Goal: Task Accomplishment & Management: Complete application form

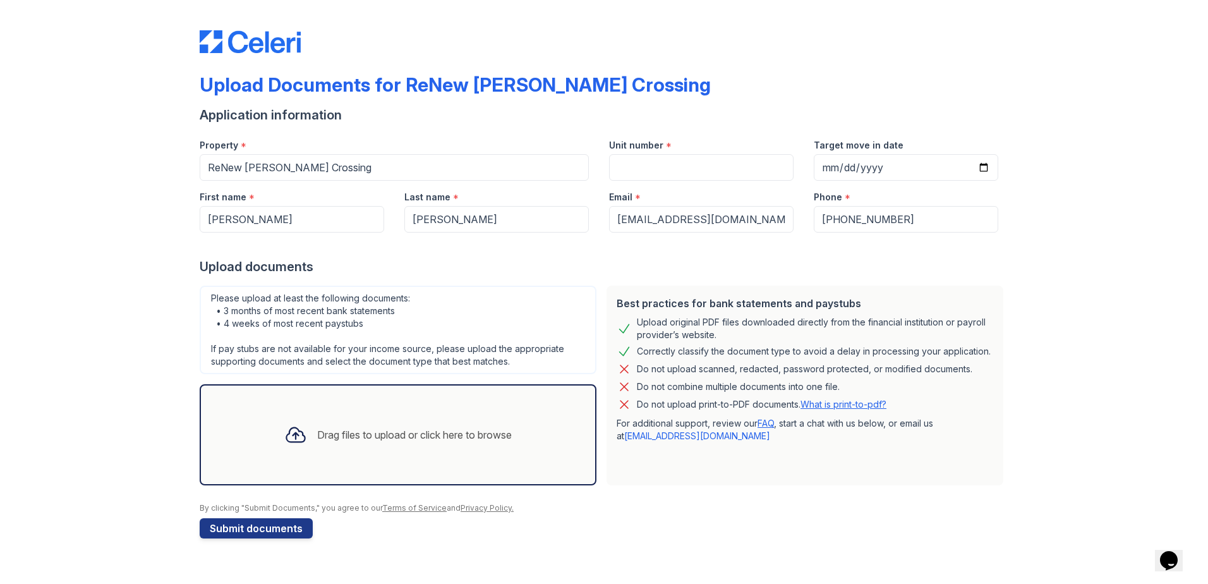
click at [440, 265] on div "Upload documents" at bounding box center [604, 267] width 808 height 18
click at [153, 421] on div "Upload Documents for ReNew Howard Crossing Application information Property * R…" at bounding box center [603, 281] width 1167 height 563
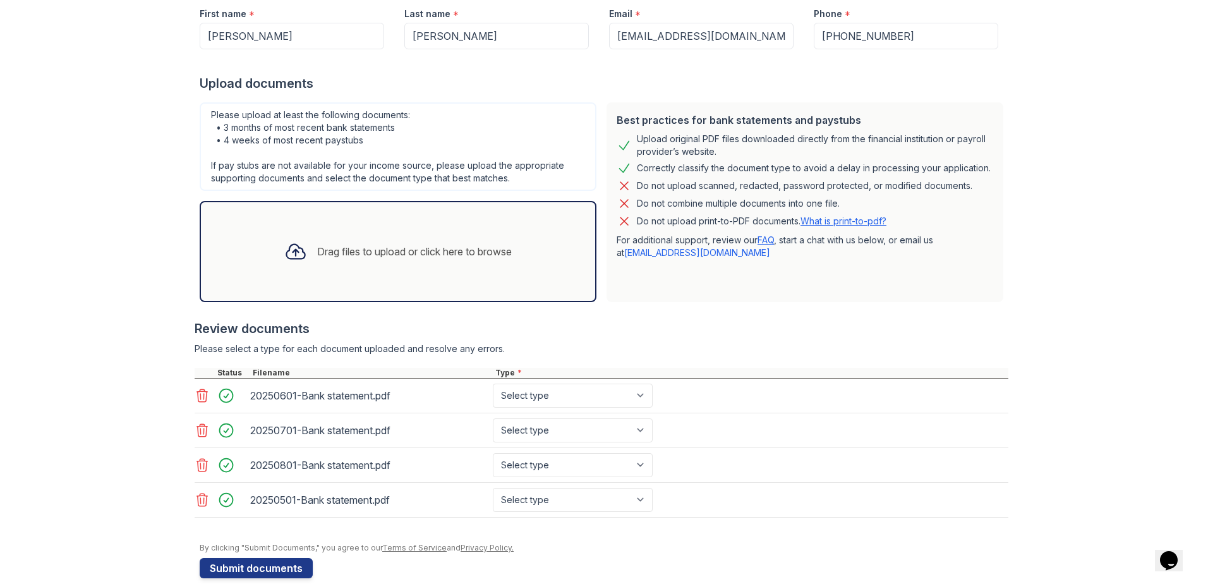
scroll to position [203, 0]
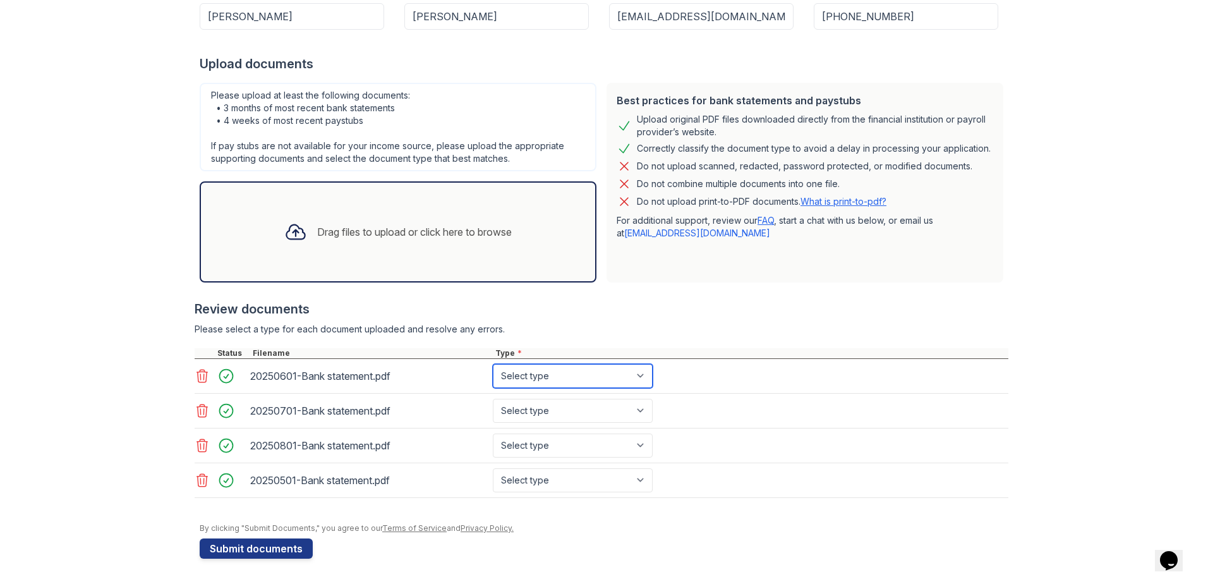
click at [524, 365] on select "Select type Paystub Bank Statement Offer Letter Tax Documents Benefit Award Let…" at bounding box center [573, 376] width 160 height 24
select select "bank_statement"
click at [493, 364] on select "Select type Paystub Bank Statement Offer Letter Tax Documents Benefit Award Let…" at bounding box center [573, 376] width 160 height 24
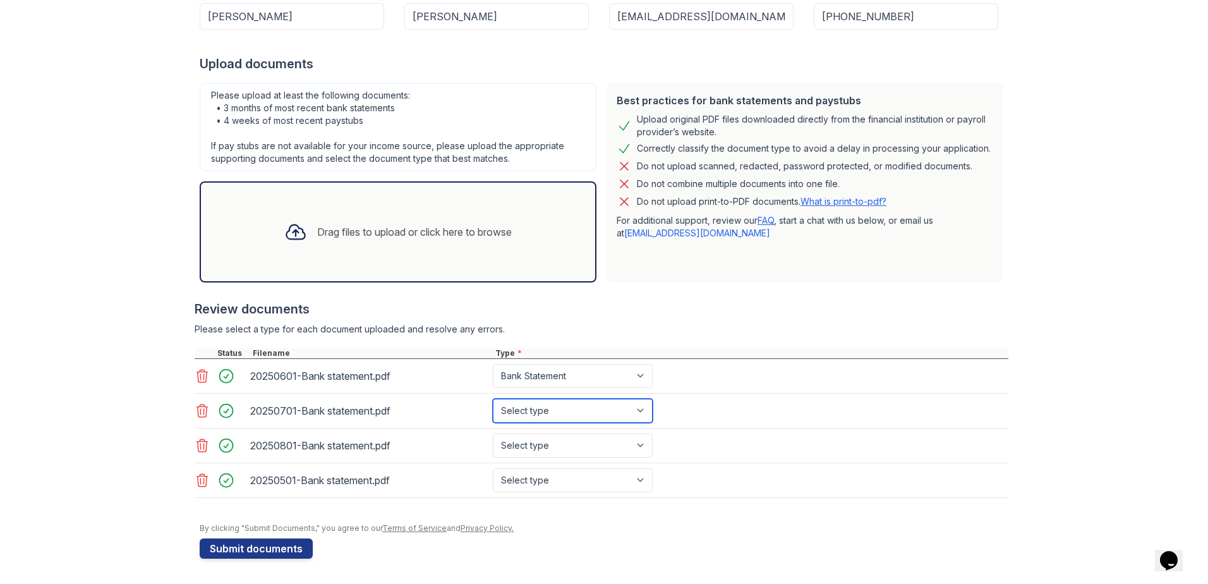
click at [568, 405] on select "Select type Paystub Bank Statement Offer Letter Tax Documents Benefit Award Let…" at bounding box center [573, 411] width 160 height 24
select select "bank_statement"
click at [493, 399] on select "Select type Paystub Bank Statement Offer Letter Tax Documents Benefit Award Let…" at bounding box center [573, 411] width 160 height 24
click at [565, 450] on select "Select type Paystub Bank Statement Offer Letter Tax Documents Benefit Award Let…" at bounding box center [573, 445] width 160 height 24
select select "bank_statement"
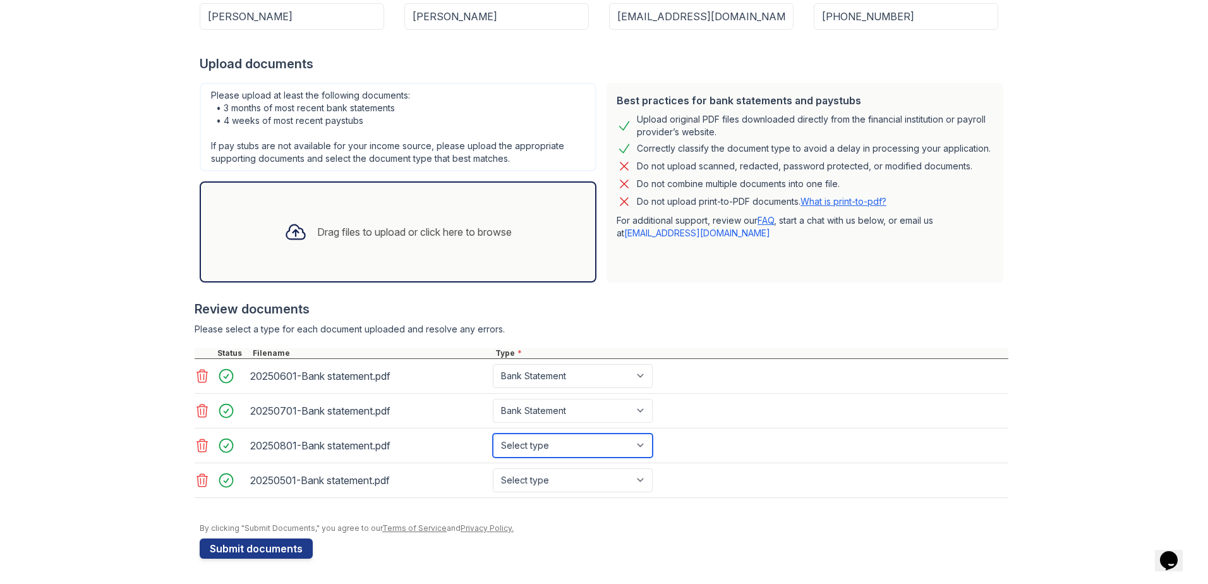
click at [493, 433] on select "Select type Paystub Bank Statement Offer Letter Tax Documents Benefit Award Let…" at bounding box center [573, 445] width 160 height 24
click at [565, 478] on select "Select type Paystub Bank Statement Offer Letter Tax Documents Benefit Award Let…" at bounding box center [573, 480] width 160 height 24
select select "bank_statement"
click at [493, 468] on select "Select type Paystub Bank Statement Offer Letter Tax Documents Benefit Award Let…" at bounding box center [573, 480] width 160 height 24
click at [557, 294] on div at bounding box center [602, 293] width 814 height 13
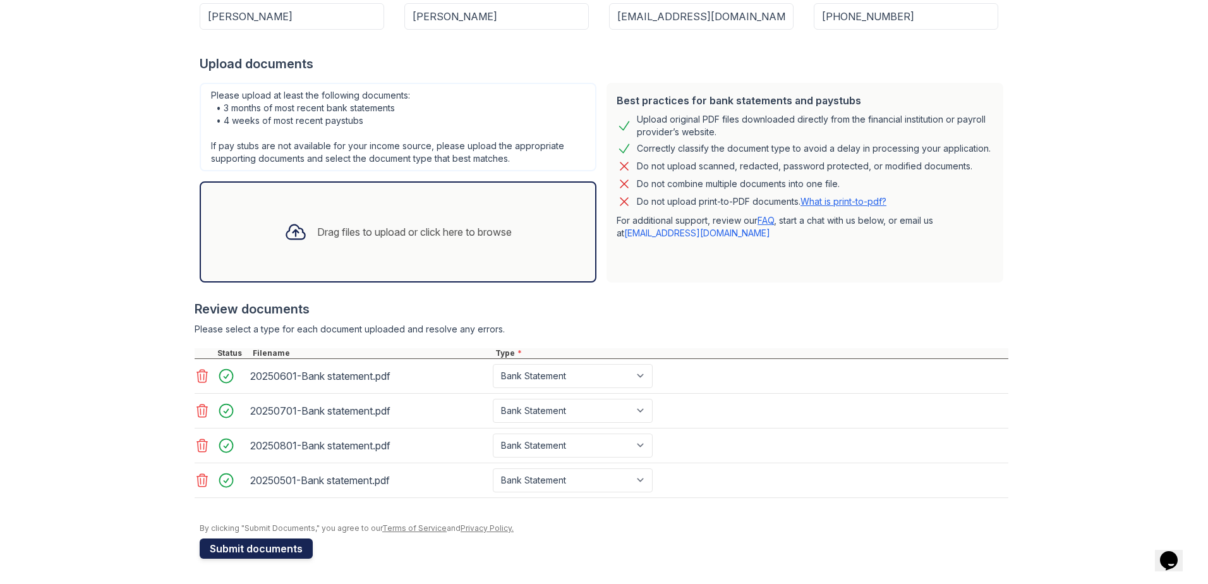
click at [255, 552] on button "Submit documents" at bounding box center [256, 548] width 113 height 20
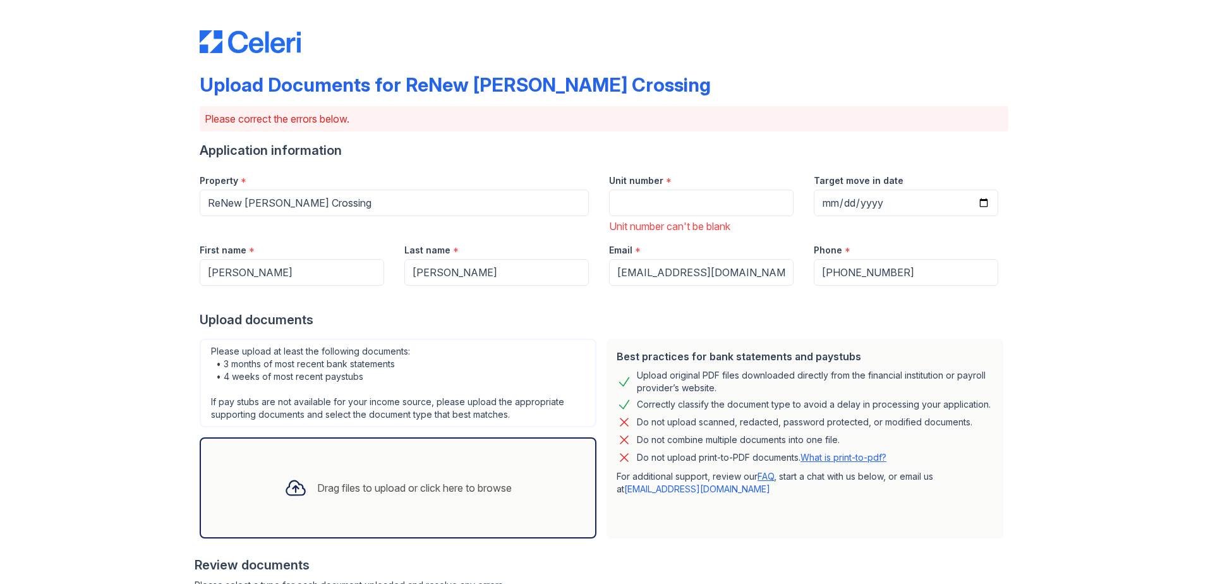
click at [692, 331] on form "Application information Property * ReNew Howard Crossing Unit number * Unit num…" at bounding box center [604, 477] width 808 height 673
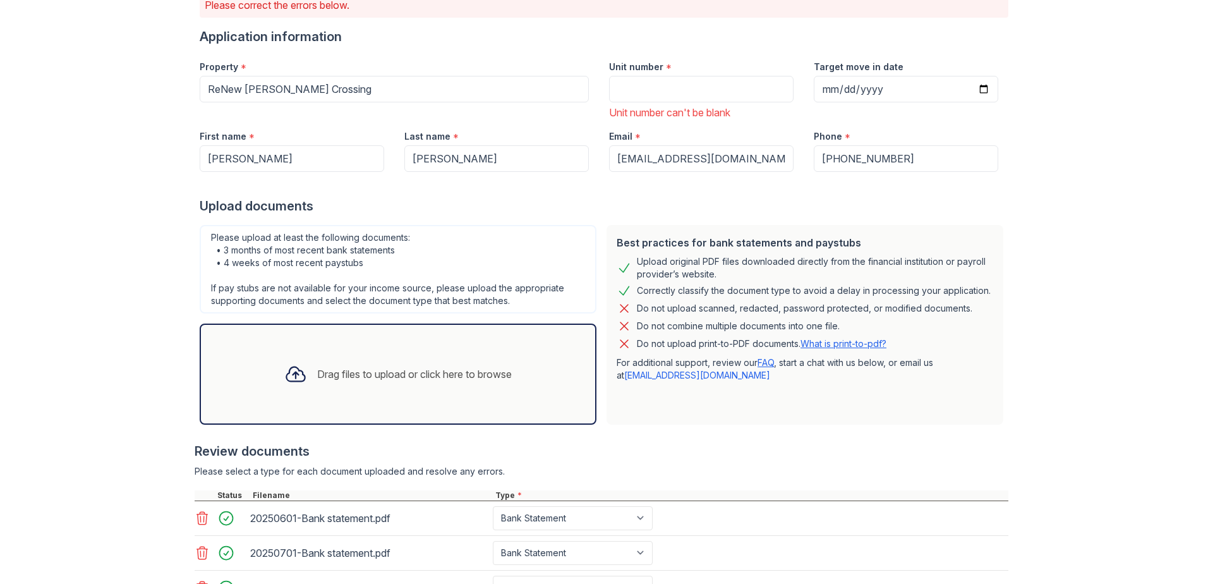
scroll to position [0, 0]
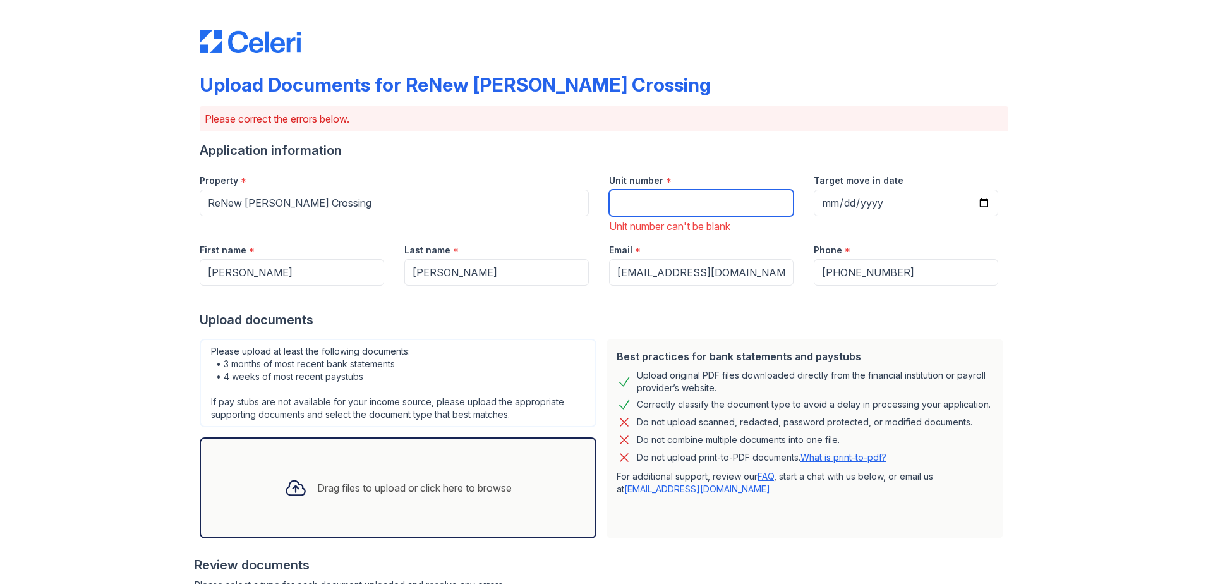
click at [667, 215] on input "Unit number" at bounding box center [701, 202] width 184 height 27
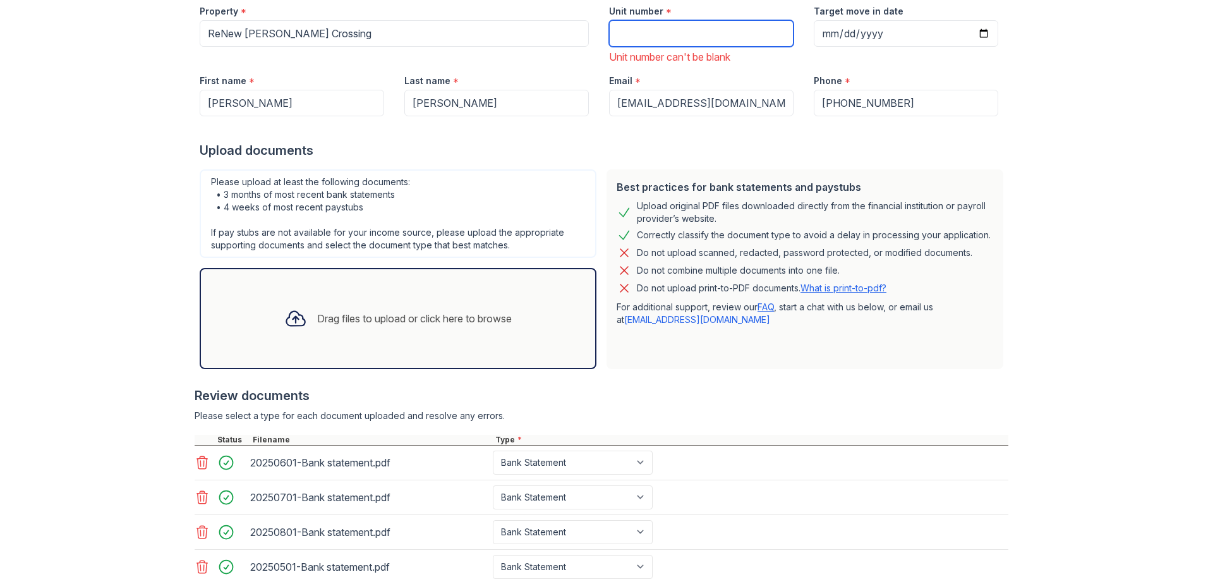
scroll to position [171, 0]
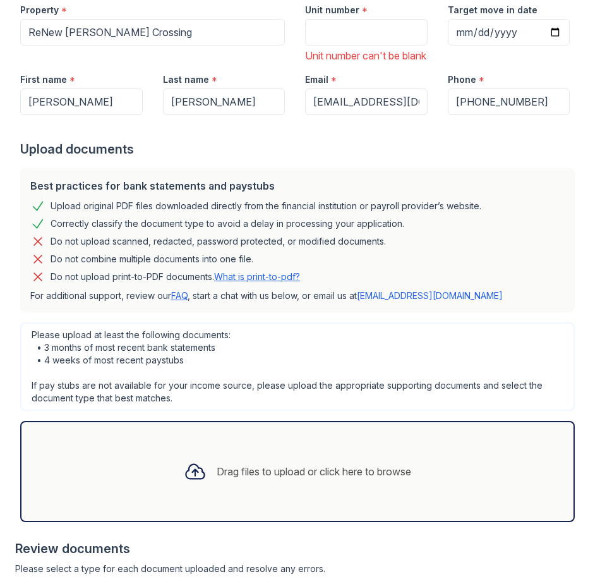
click at [357, 479] on div "Drag files to upload or click here to browse" at bounding box center [314, 471] width 195 height 15
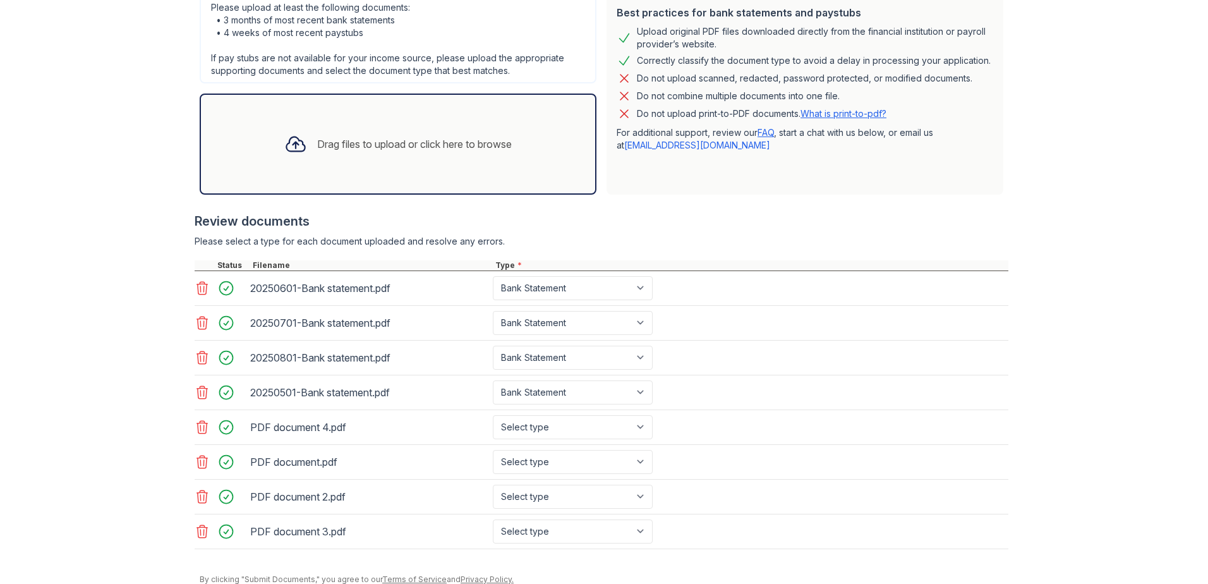
scroll to position [395, 0]
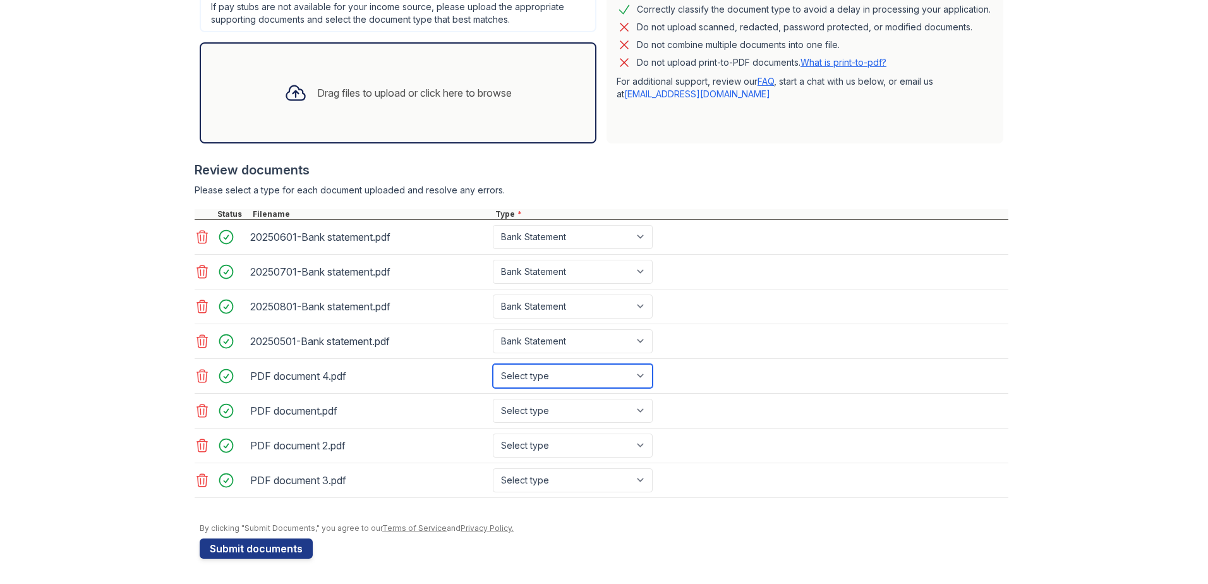
click at [594, 368] on select "Select type Paystub Bank Statement Offer Letter Tax Documents Benefit Award Let…" at bounding box center [573, 376] width 160 height 24
select select "paystub"
click at [493, 364] on select "Select type Paystub Bank Statement Offer Letter Tax Documents Benefit Award Let…" at bounding box center [573, 376] width 160 height 24
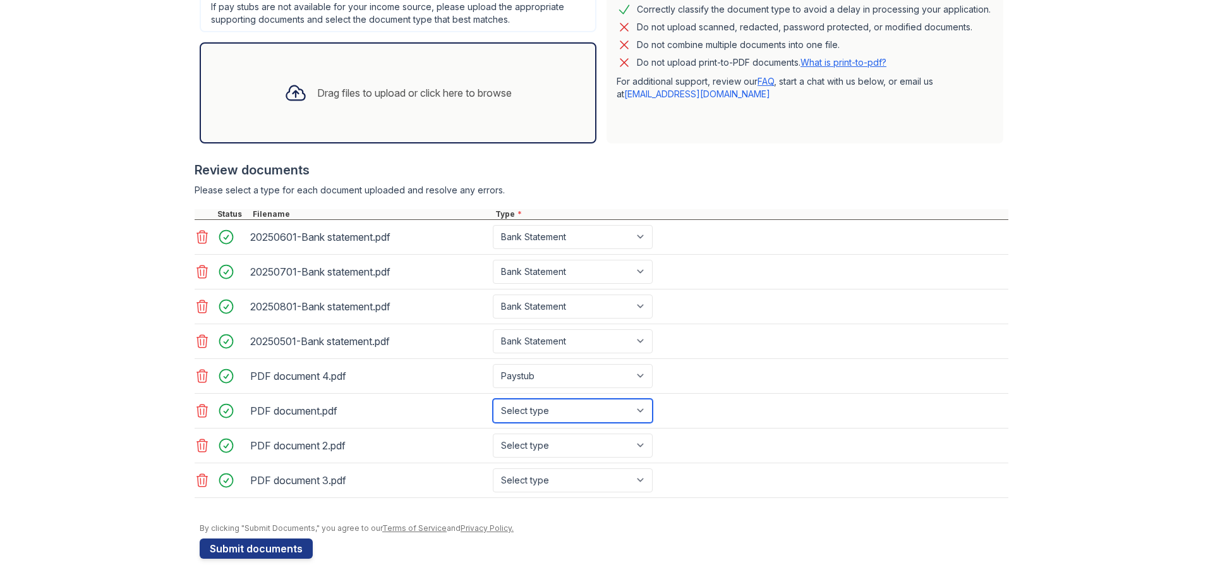
click at [563, 416] on select "Select type Paystub Bank Statement Offer Letter Tax Documents Benefit Award Let…" at bounding box center [573, 411] width 160 height 24
select select "paystub"
click at [493, 399] on select "Select type Paystub Bank Statement Offer Letter Tax Documents Benefit Award Let…" at bounding box center [573, 411] width 160 height 24
click at [562, 443] on select "Select type Paystub Bank Statement Offer Letter Tax Documents Benefit Award Let…" at bounding box center [573, 445] width 160 height 24
select select "paystub"
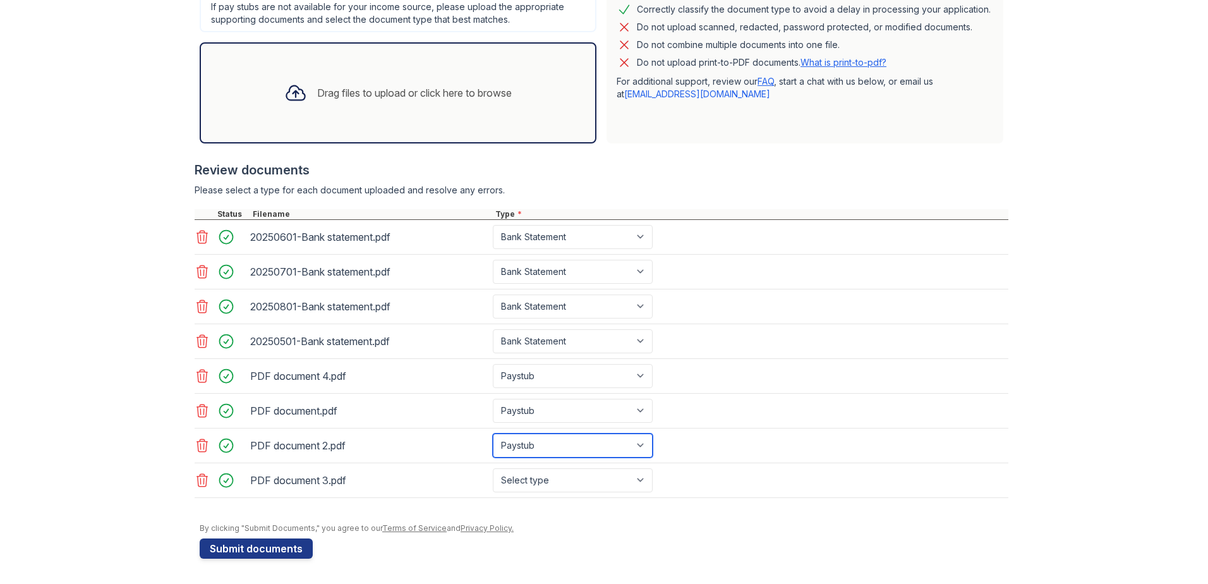
click at [493, 433] on select "Select type Paystub Bank Statement Offer Letter Tax Documents Benefit Award Let…" at bounding box center [573, 445] width 160 height 24
click at [567, 478] on select "Select type Paystub Bank Statement Offer Letter Tax Documents Benefit Award Let…" at bounding box center [573, 480] width 160 height 24
select select "paystub"
click at [493, 468] on select "Select type Paystub Bank Statement Offer Letter Tax Documents Benefit Award Let…" at bounding box center [573, 480] width 160 height 24
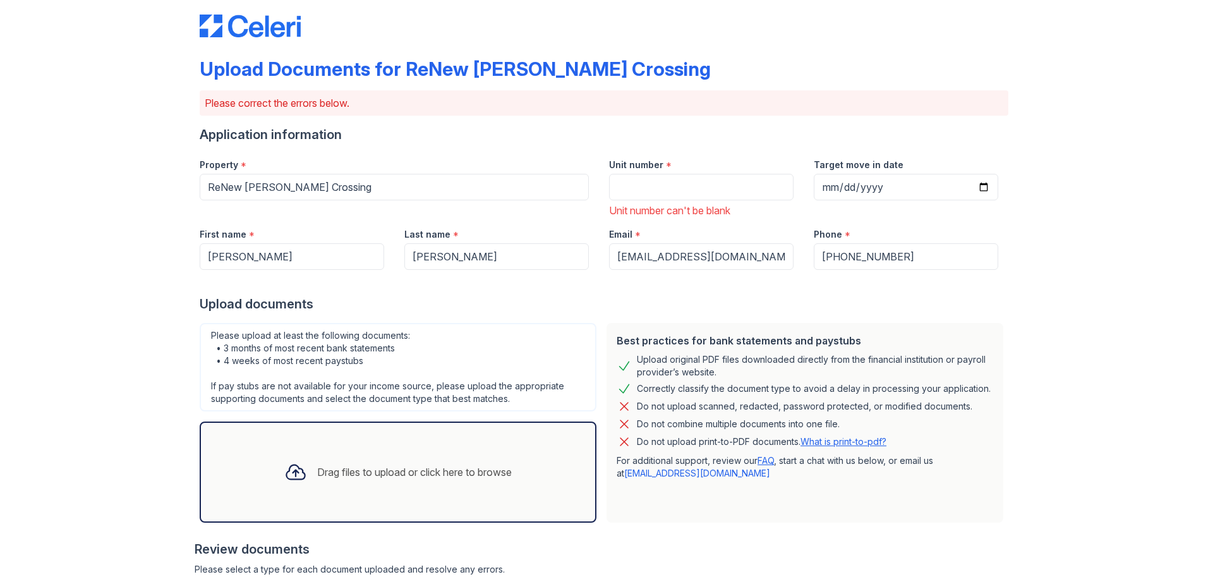
scroll to position [0, 0]
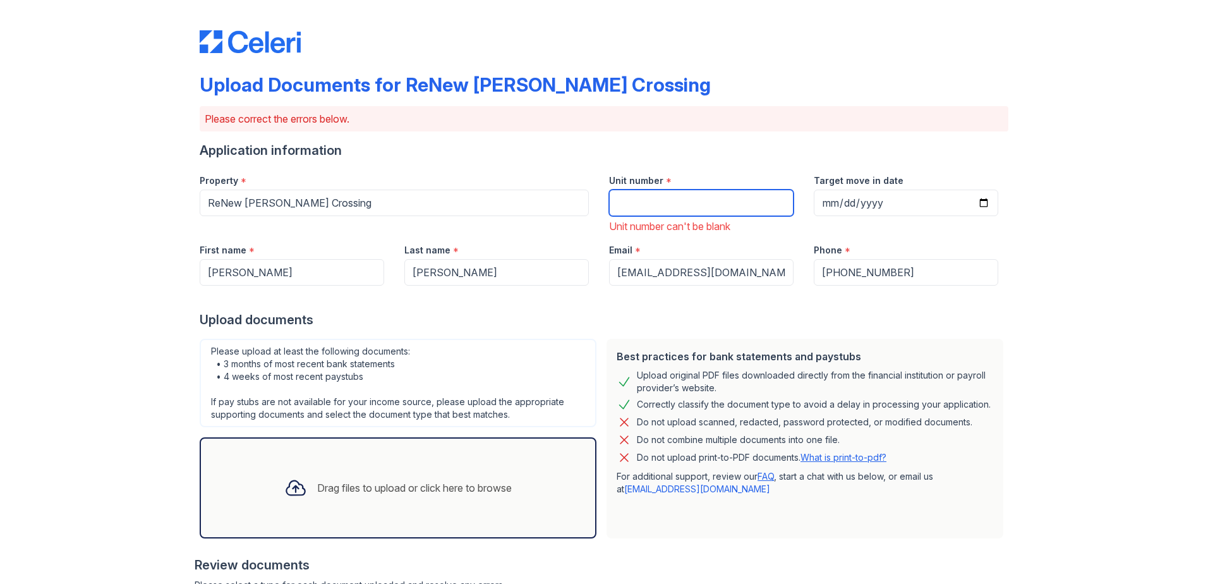
click at [664, 189] on input "Unit number" at bounding box center [701, 202] width 184 height 27
type input "8752A"
click at [517, 232] on div "Property * ReNew Howard Crossing" at bounding box center [393, 198] width 409 height 69
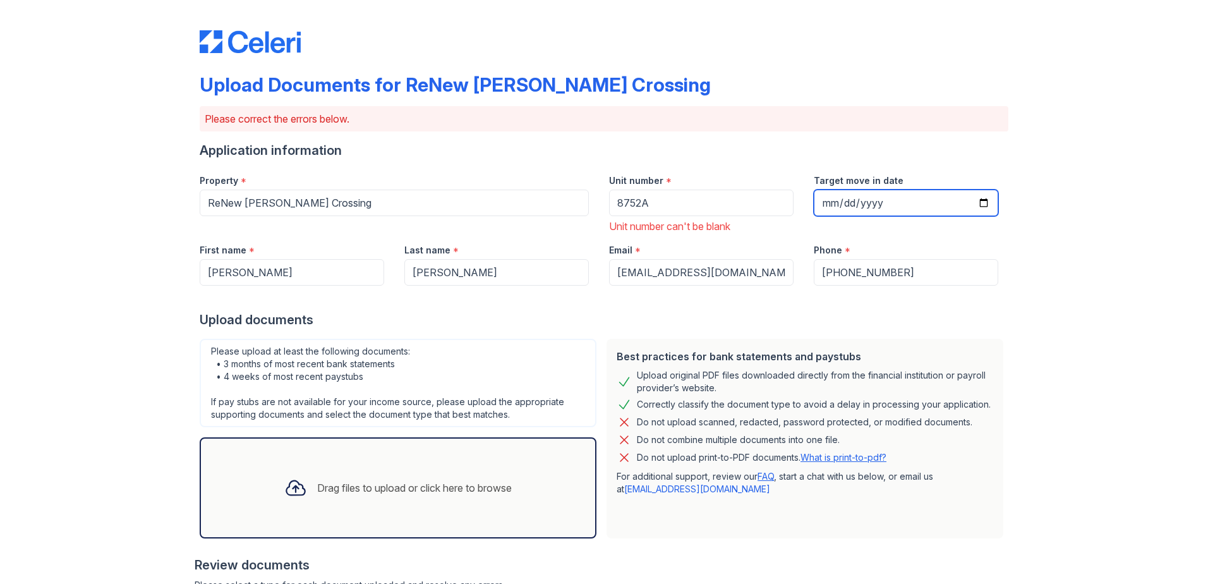
click at [976, 203] on input "Target move in date" at bounding box center [906, 202] width 184 height 27
type input "2025-09-22"
click at [755, 313] on div "Upload documents" at bounding box center [604, 320] width 808 height 18
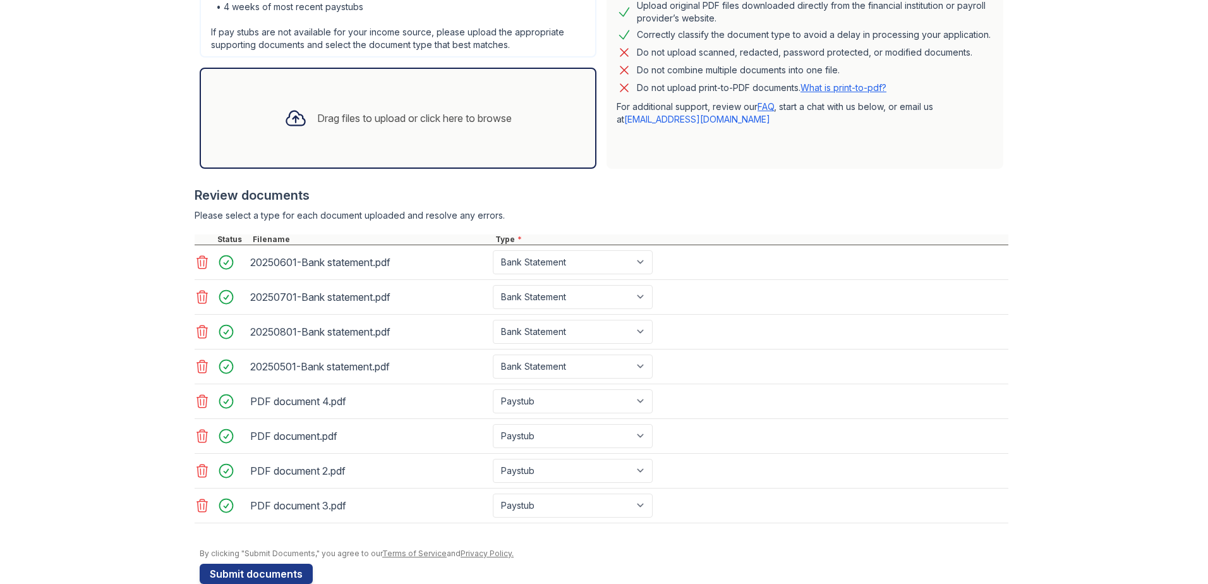
scroll to position [395, 0]
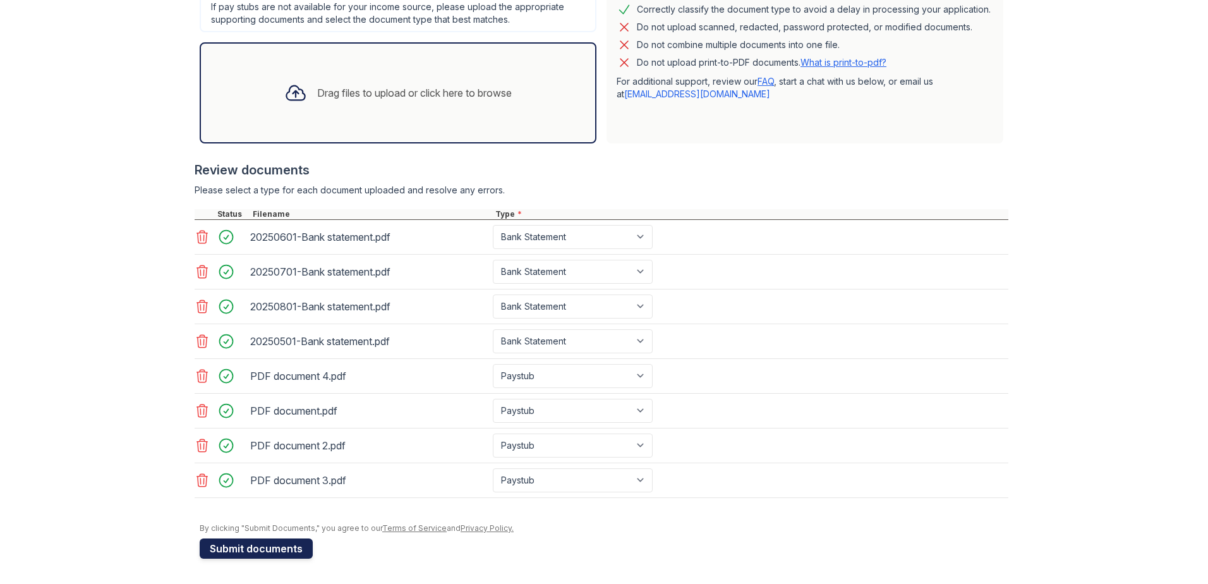
click at [274, 548] on button "Submit documents" at bounding box center [256, 548] width 113 height 20
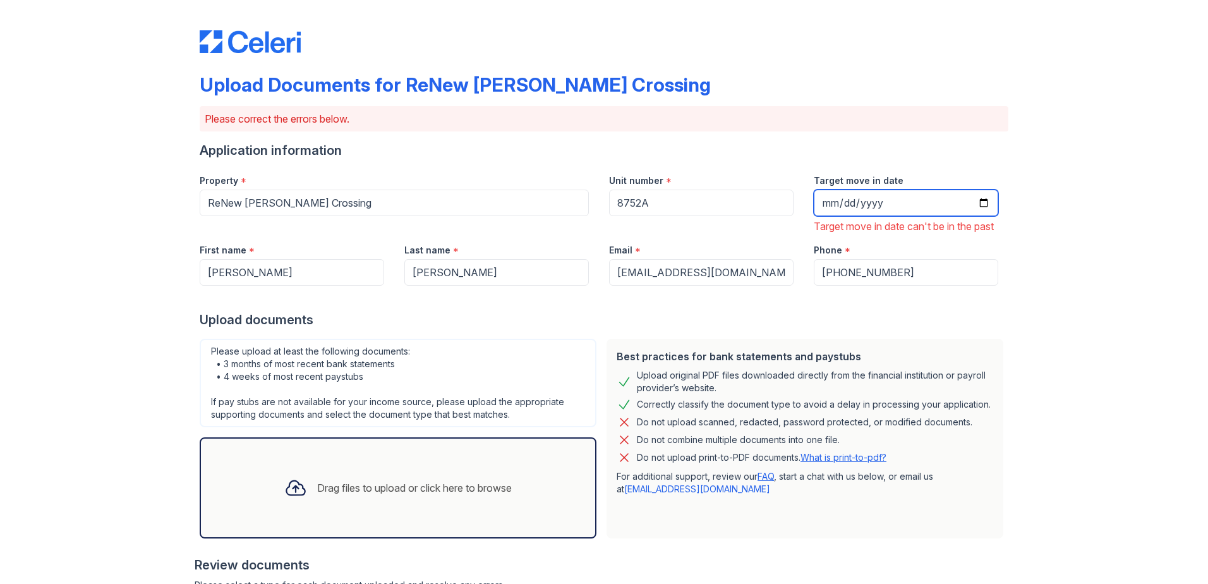
click at [978, 203] on input "2025-09-22" at bounding box center [906, 202] width 184 height 27
type input "2025-09-29"
click at [736, 311] on div at bounding box center [604, 297] width 808 height 25
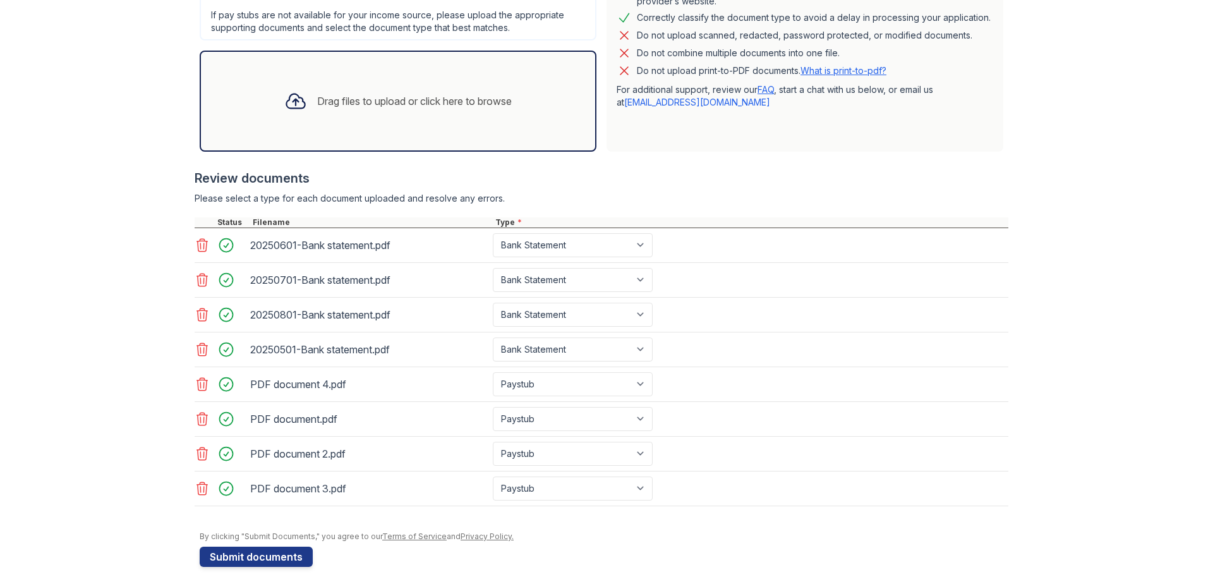
scroll to position [410, 0]
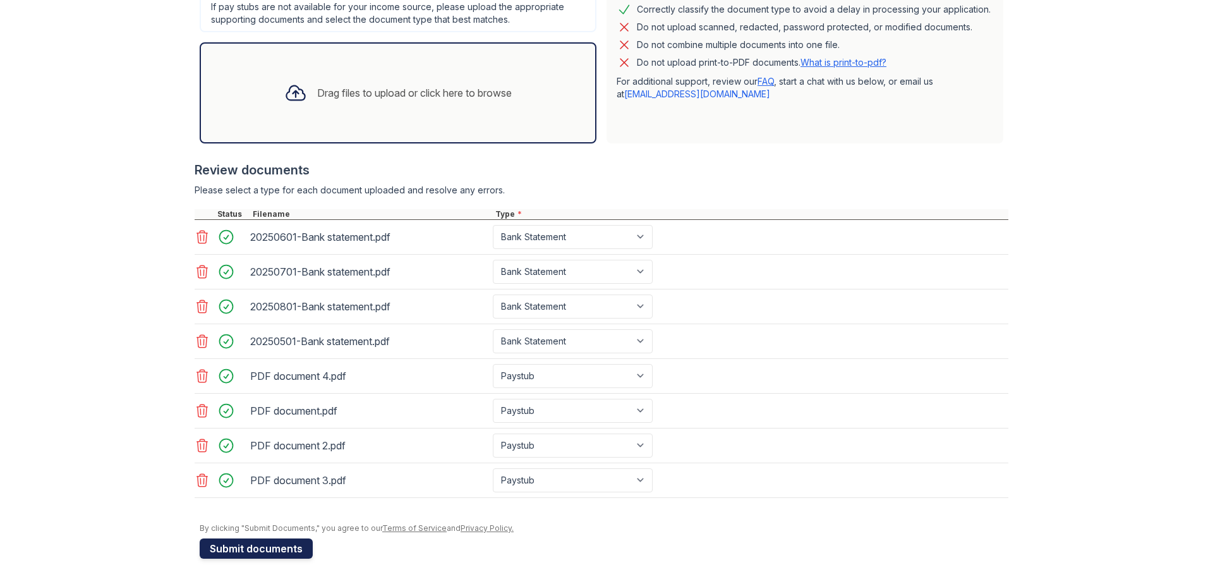
click at [276, 549] on button "Submit documents" at bounding box center [256, 548] width 113 height 20
